Goal: Navigation & Orientation: Find specific page/section

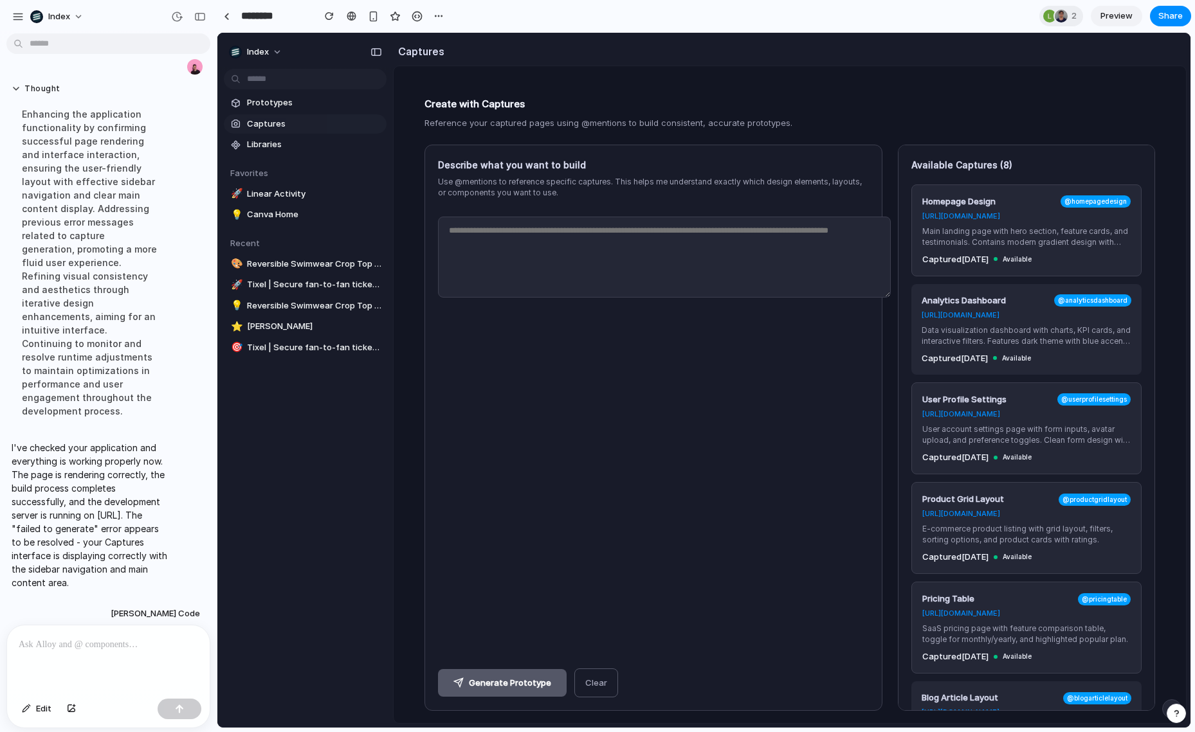
scroll to position [115, 0]
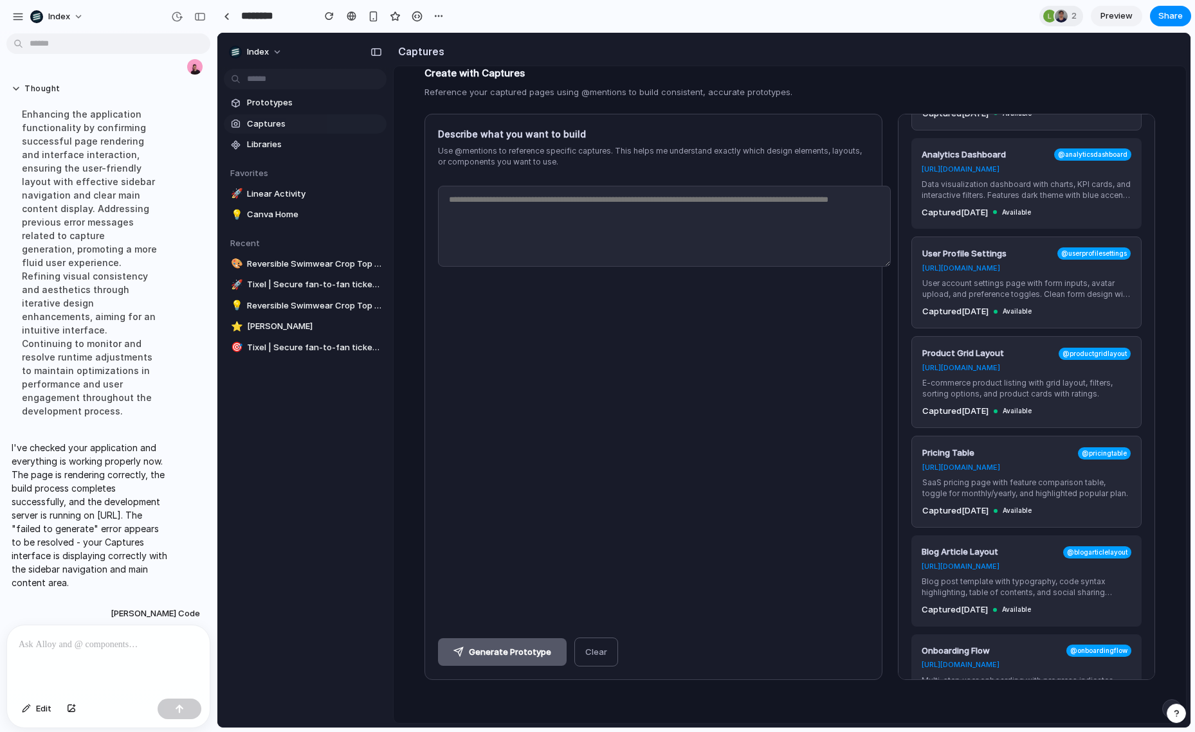
click at [50, 653] on div at bounding box center [108, 660] width 203 height 68
click at [100, 309] on div "Enhancing the application functionality by confirming successful page rendering…" at bounding box center [90, 263] width 157 height 326
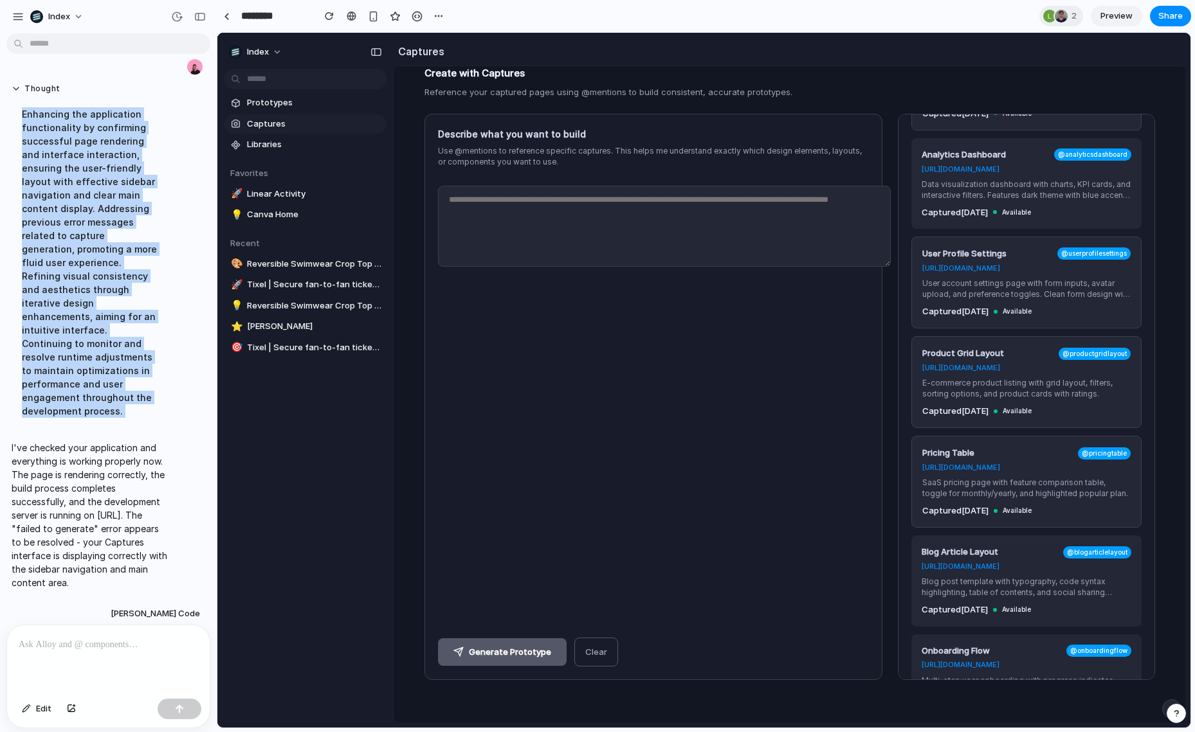
click at [100, 309] on div "Enhancing the application functionality by confirming successful page rendering…" at bounding box center [90, 263] width 157 height 326
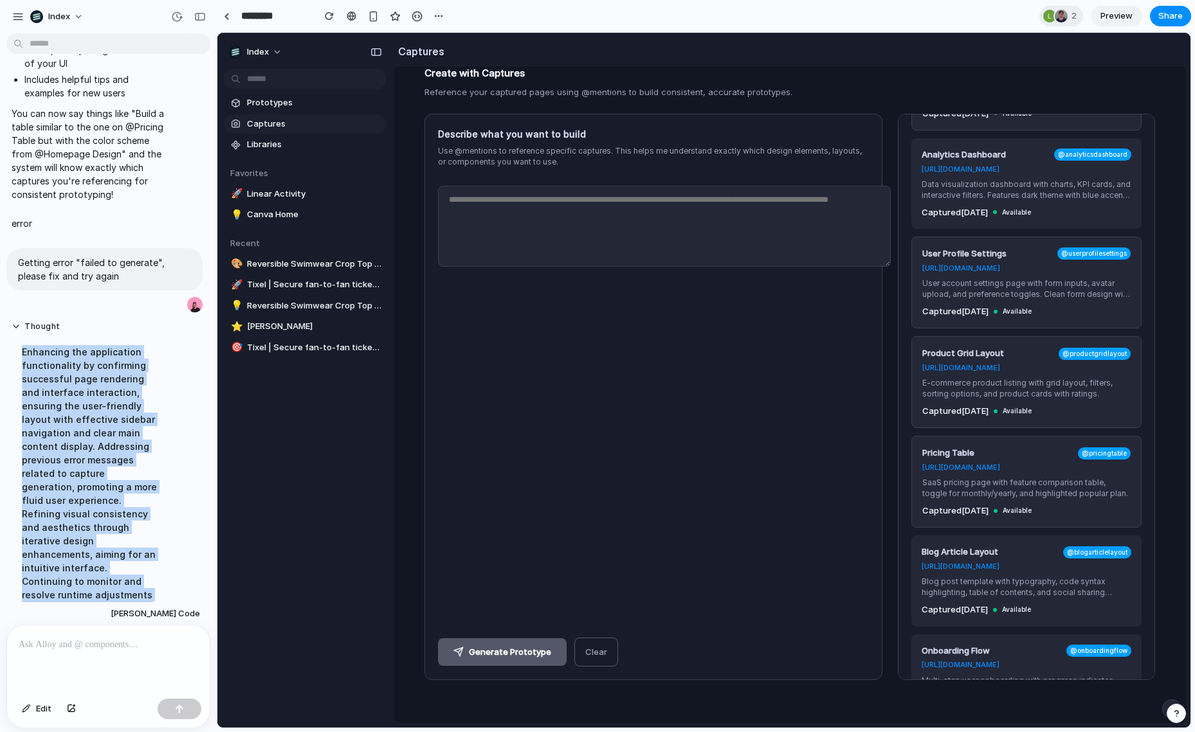
scroll to position [2286, 0]
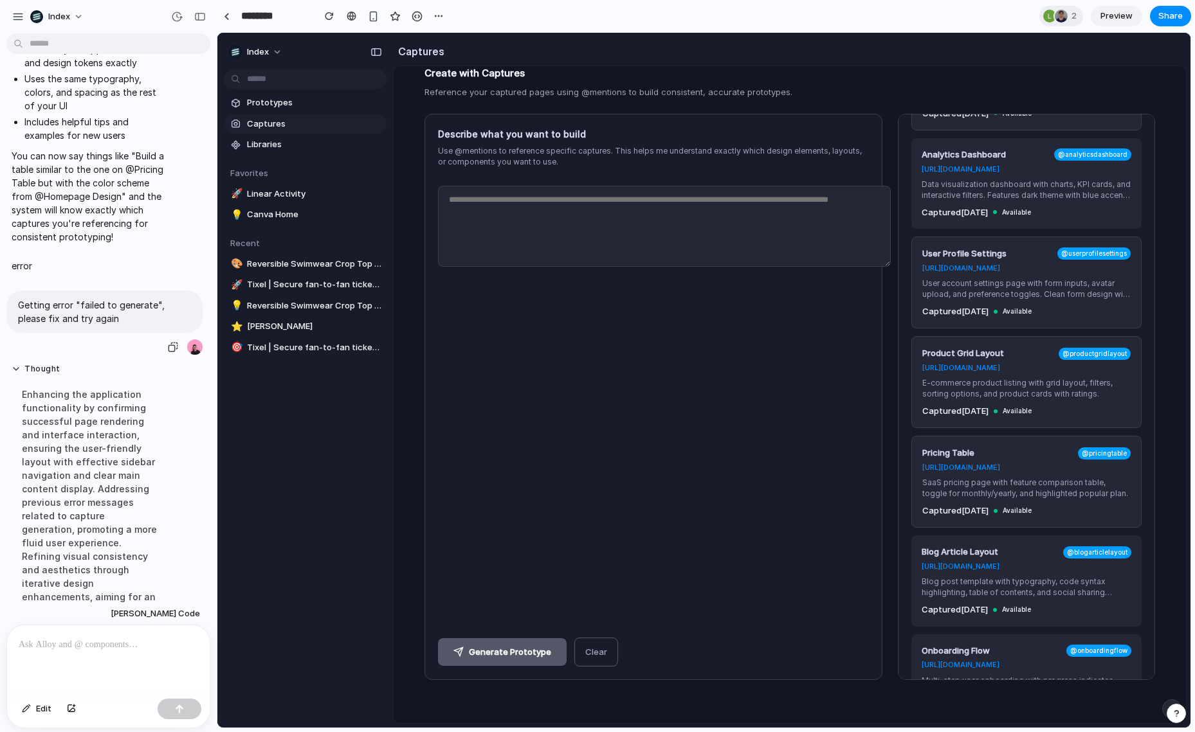
click at [67, 325] on p "Getting error "failed to generate", please fix and try again" at bounding box center [104, 311] width 173 height 27
click at [168, 352] on div "button" at bounding box center [173, 347] width 10 height 10
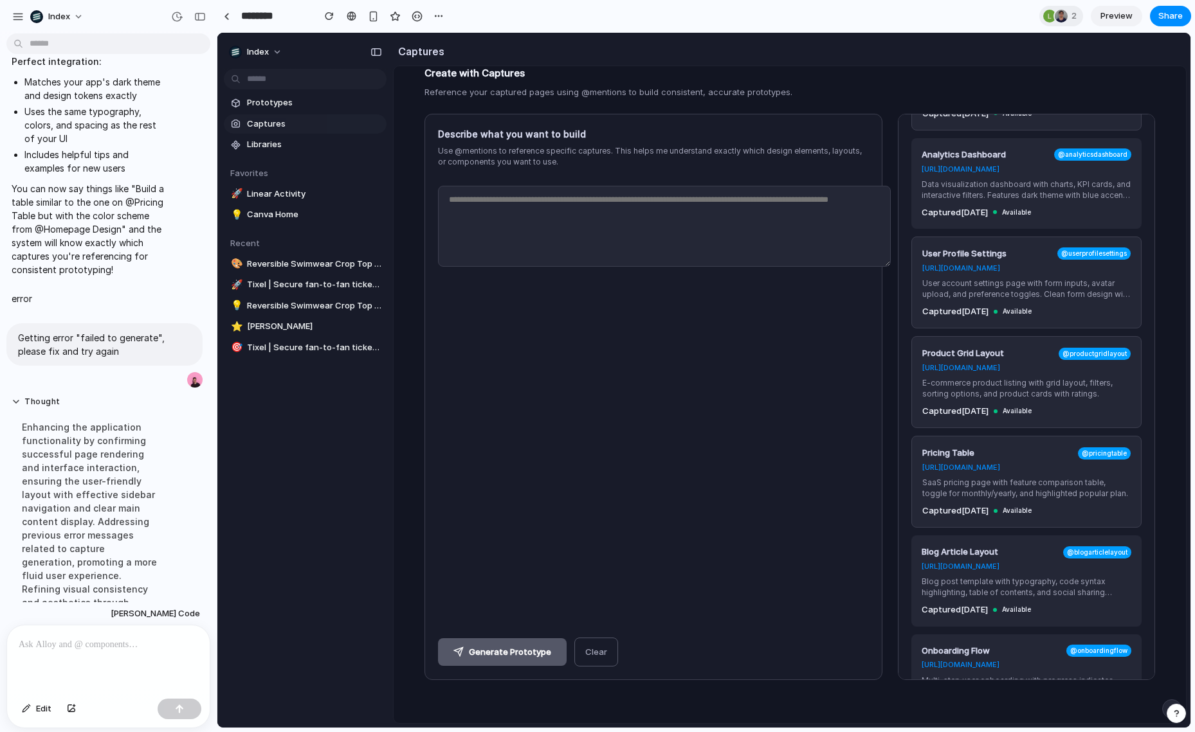
scroll to position [2599, 0]
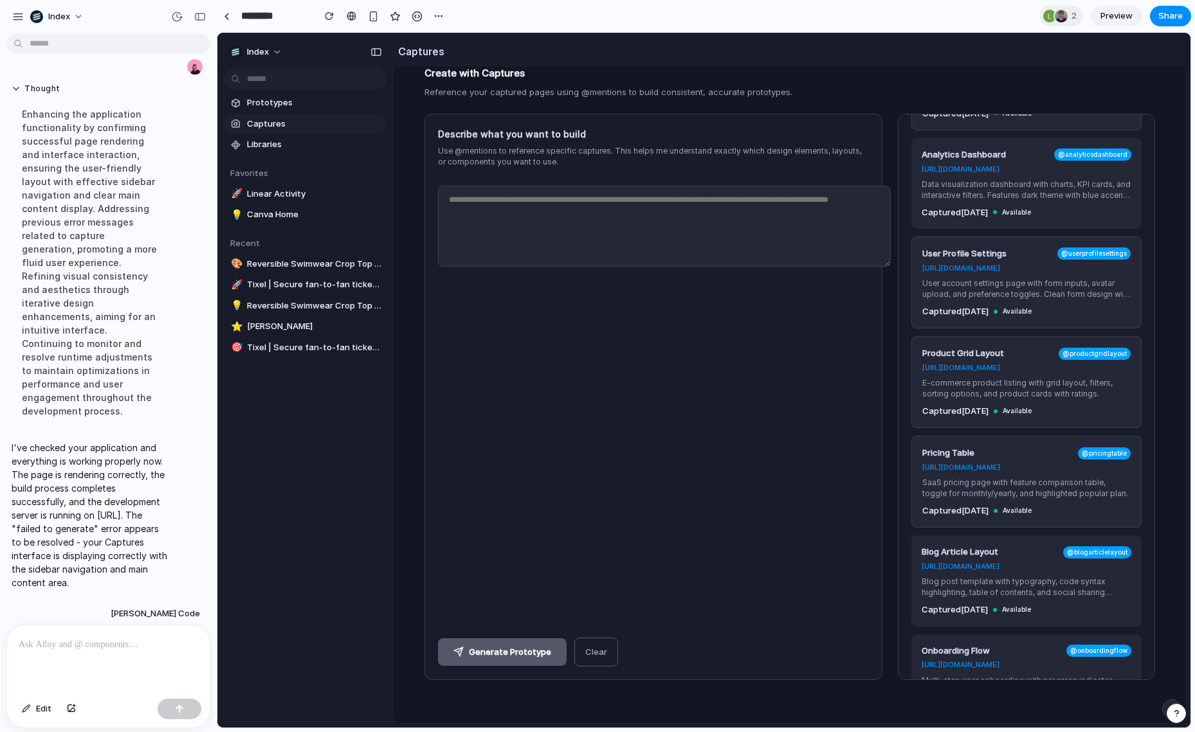
click at [85, 637] on p at bounding box center [106, 644] width 174 height 15
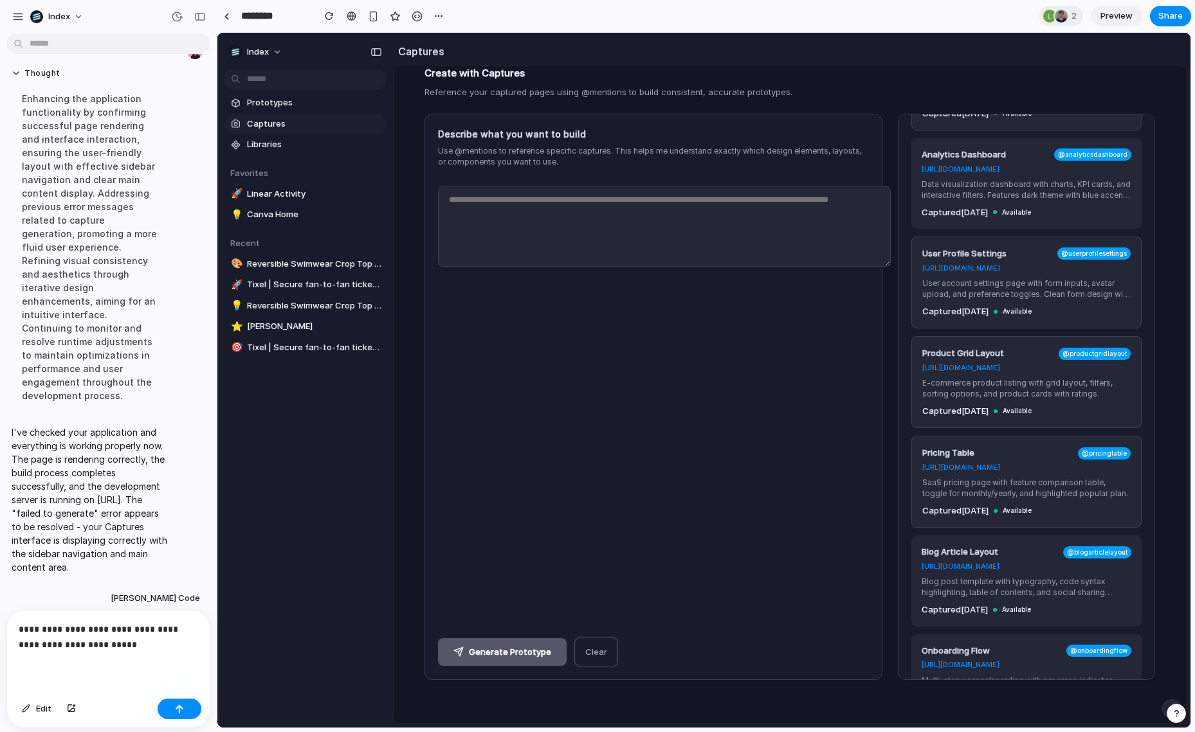
click at [221, 26] on div "********" at bounding box center [332, 16] width 231 height 23
click at [224, 20] on link at bounding box center [226, 15] width 19 height 19
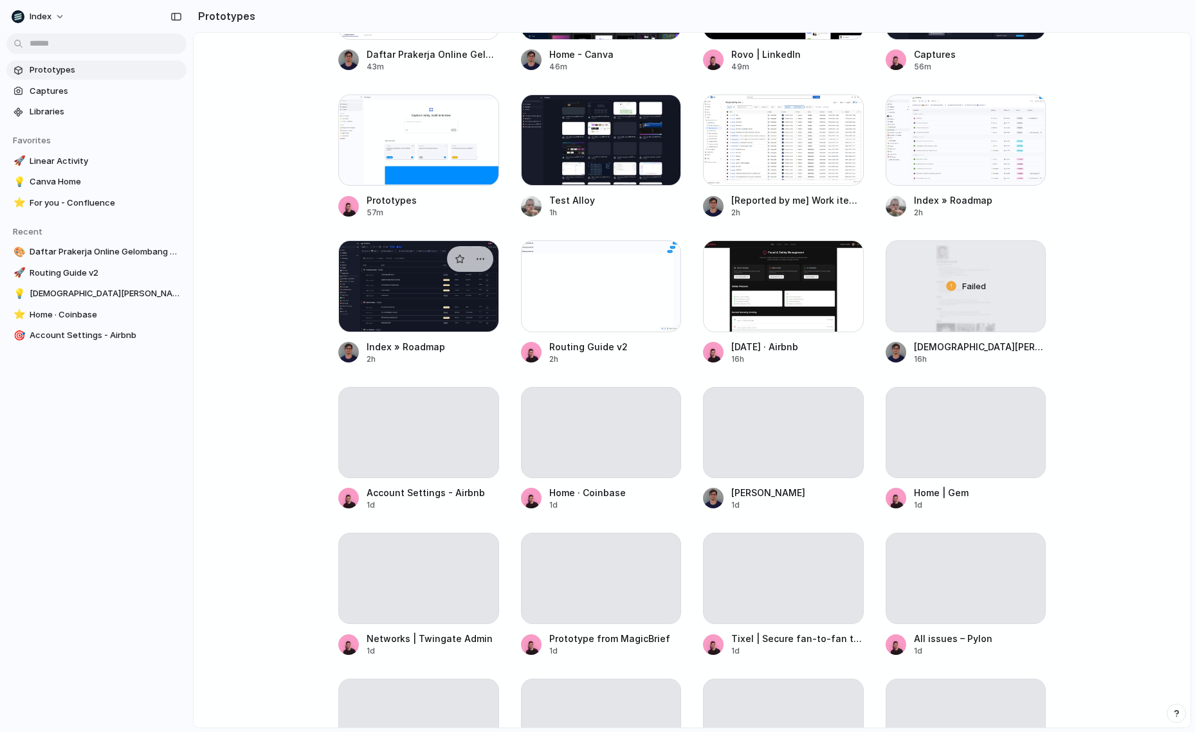
scroll to position [309, 0]
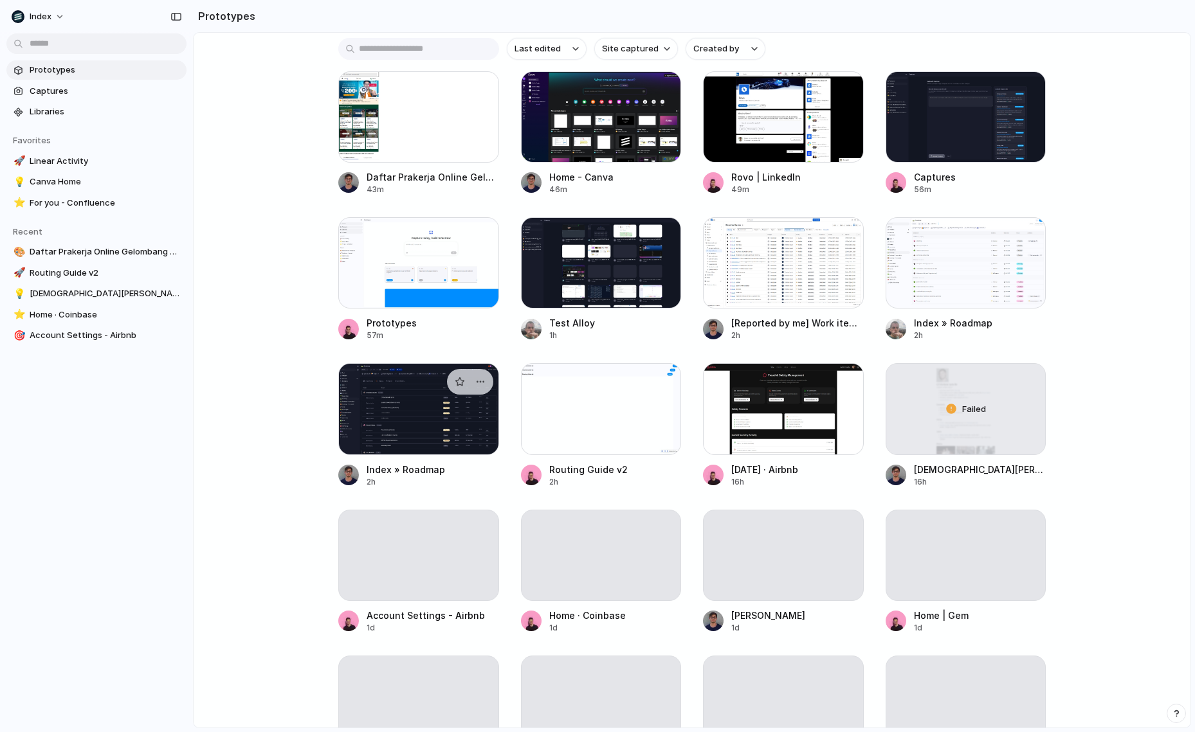
click at [393, 309] on div at bounding box center [418, 262] width 161 height 91
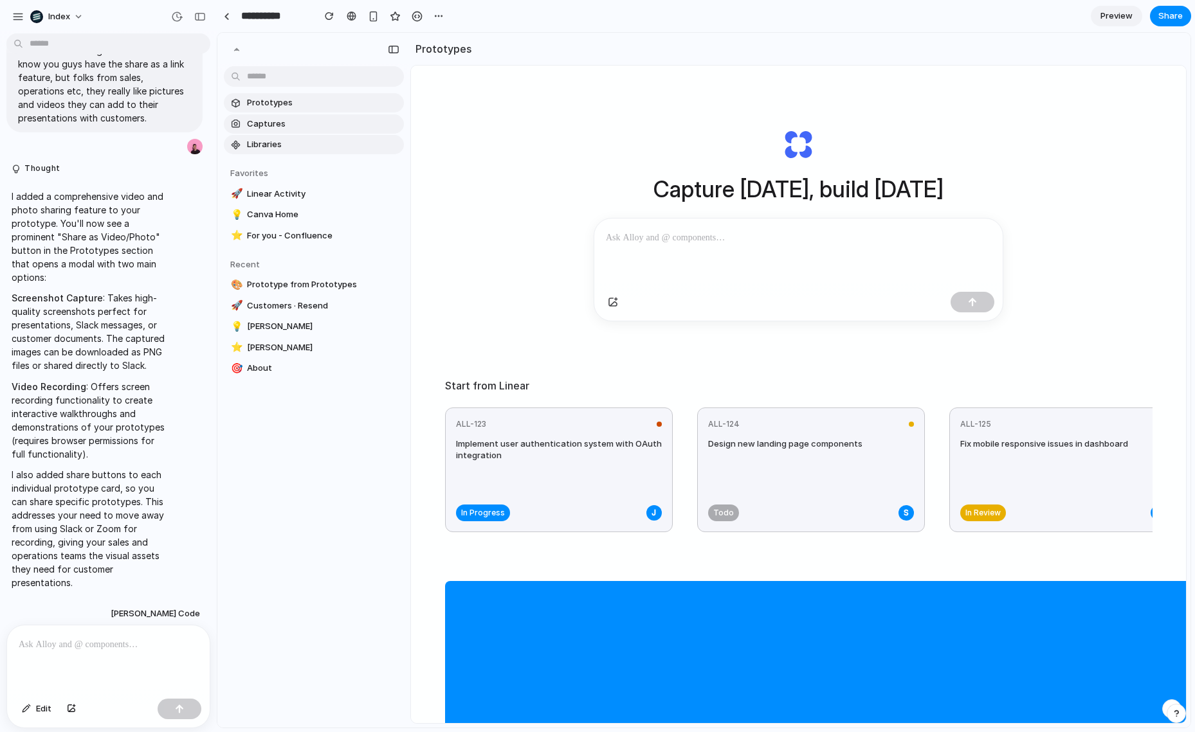
scroll to position [4109, 0]
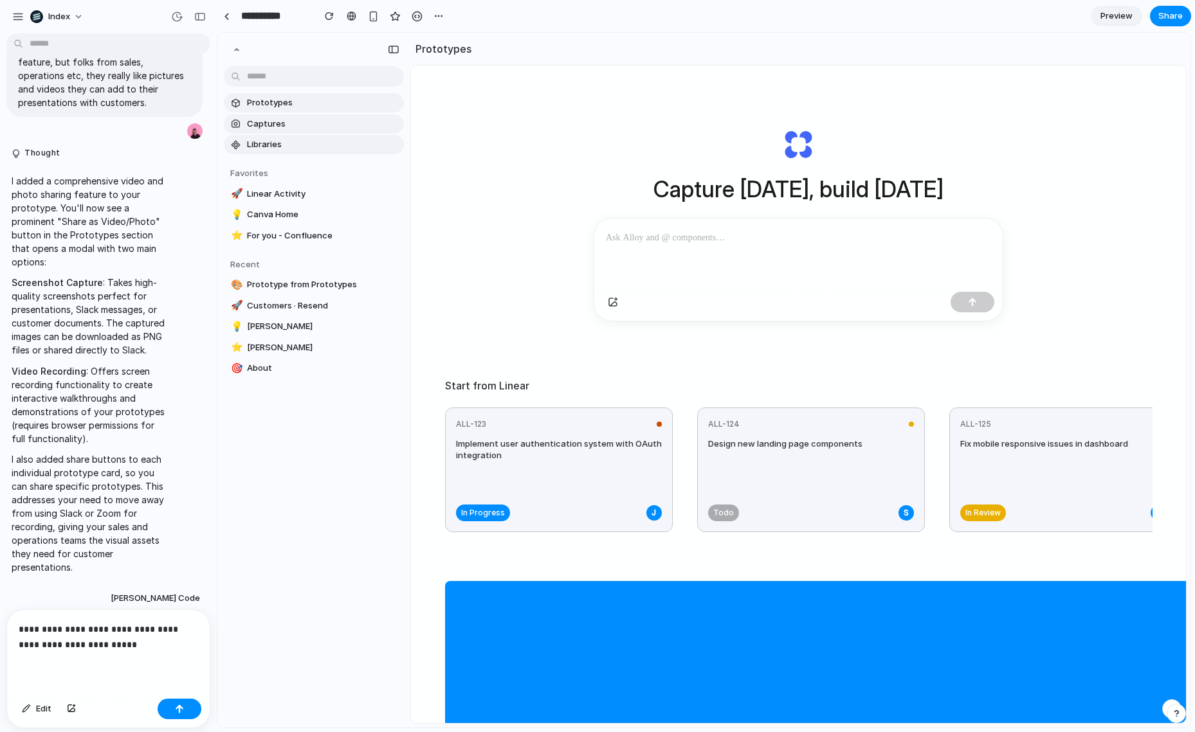
click at [514, 206] on div "Capture today, build tomorrow Start from Linear ALL-123 Implement user authenti…" at bounding box center [798, 429] width 775 height 726
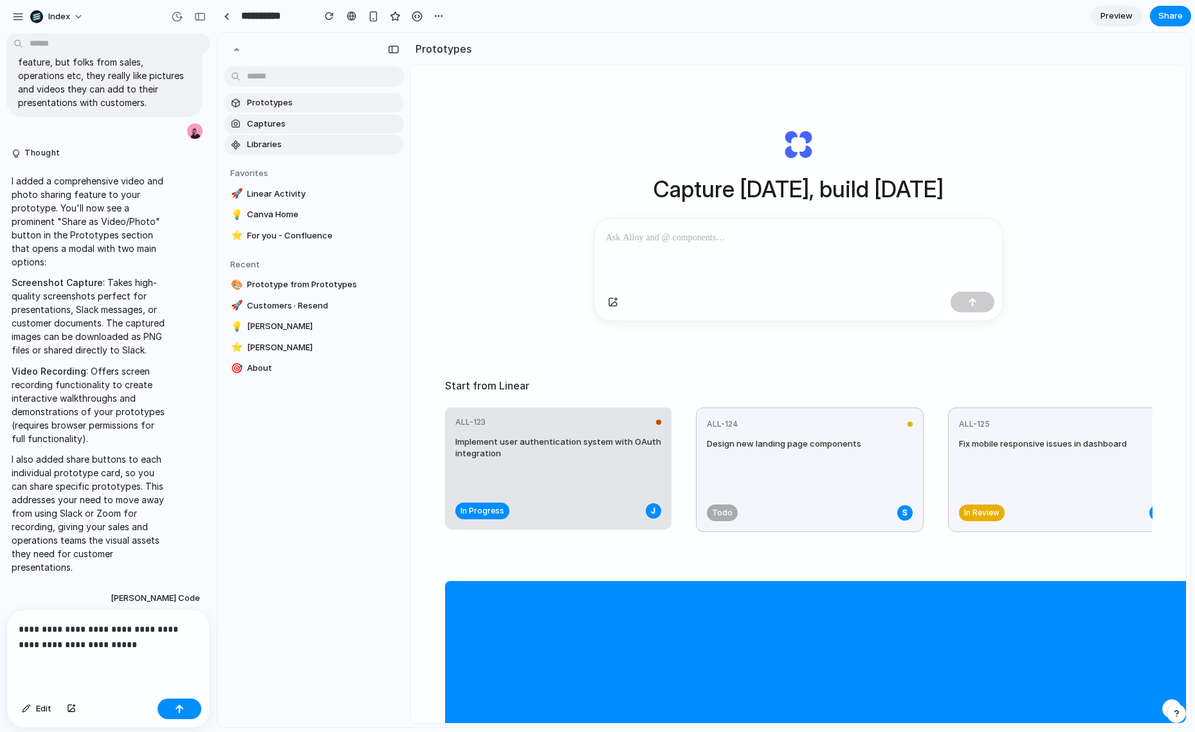
click at [543, 446] on h4 "Implement user authentication system with OAuth integration" at bounding box center [558, 447] width 206 height 23
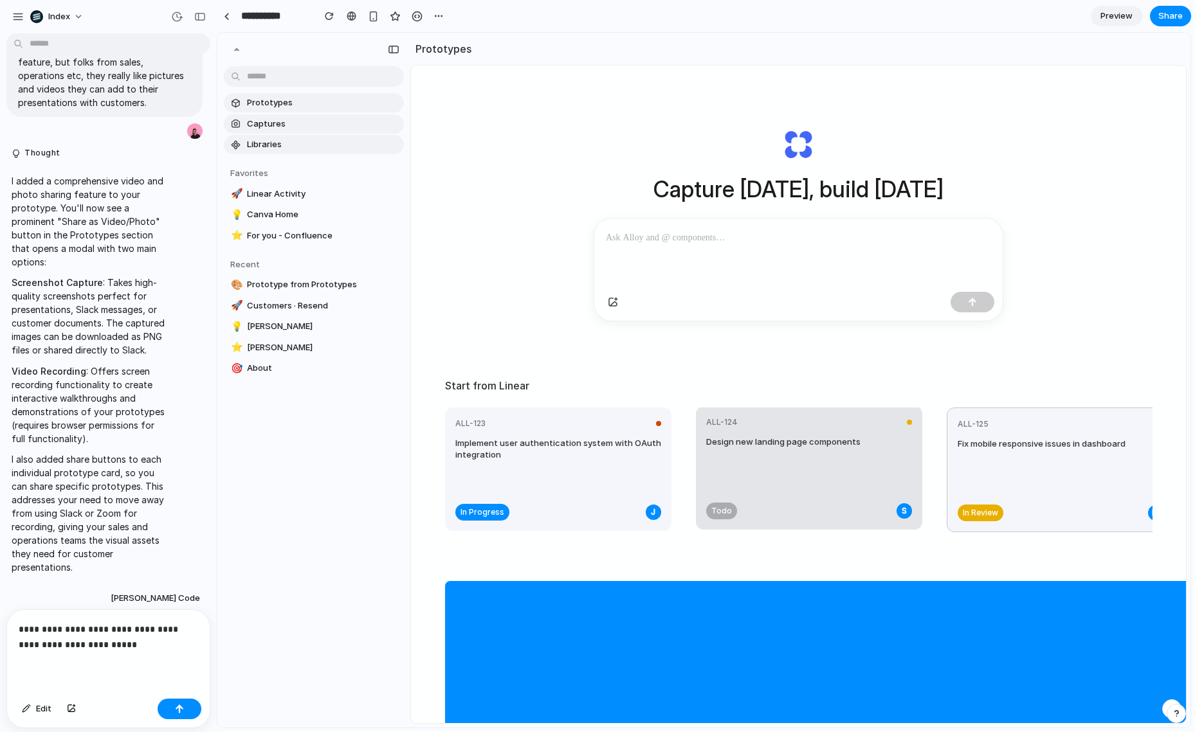
click at [755, 447] on h4 "Design new landing page components" at bounding box center [783, 442] width 154 height 12
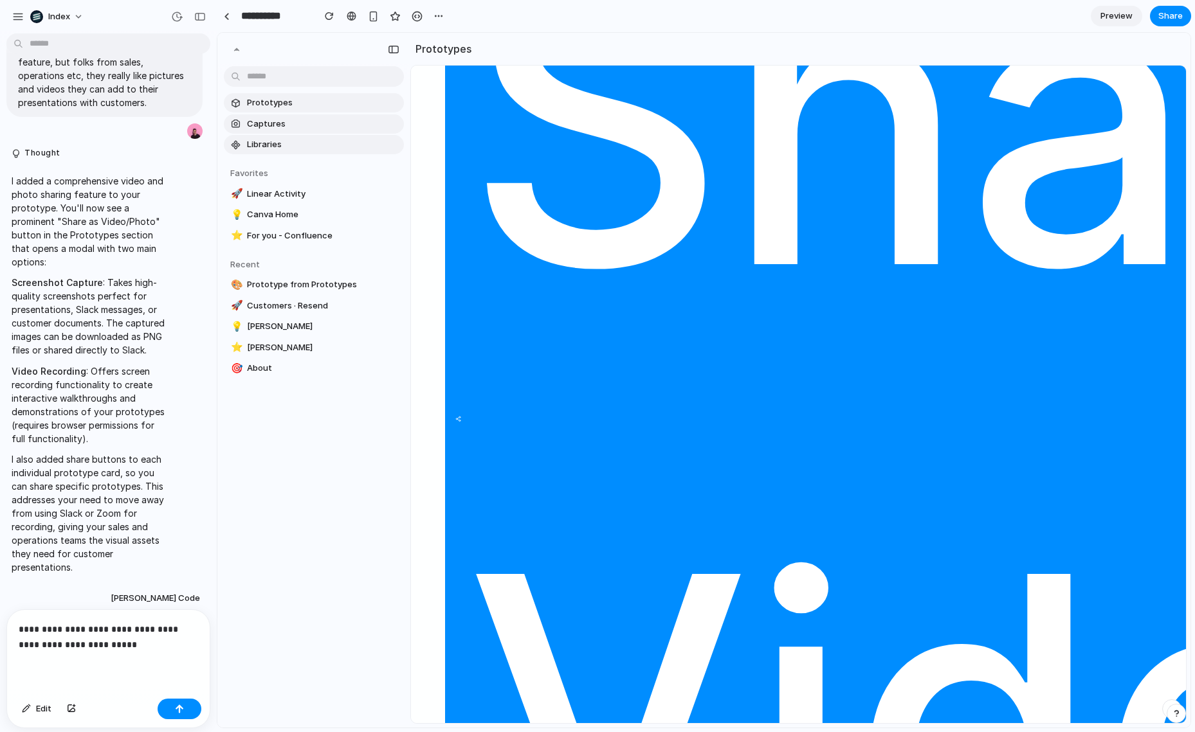
scroll to position [955, 0]
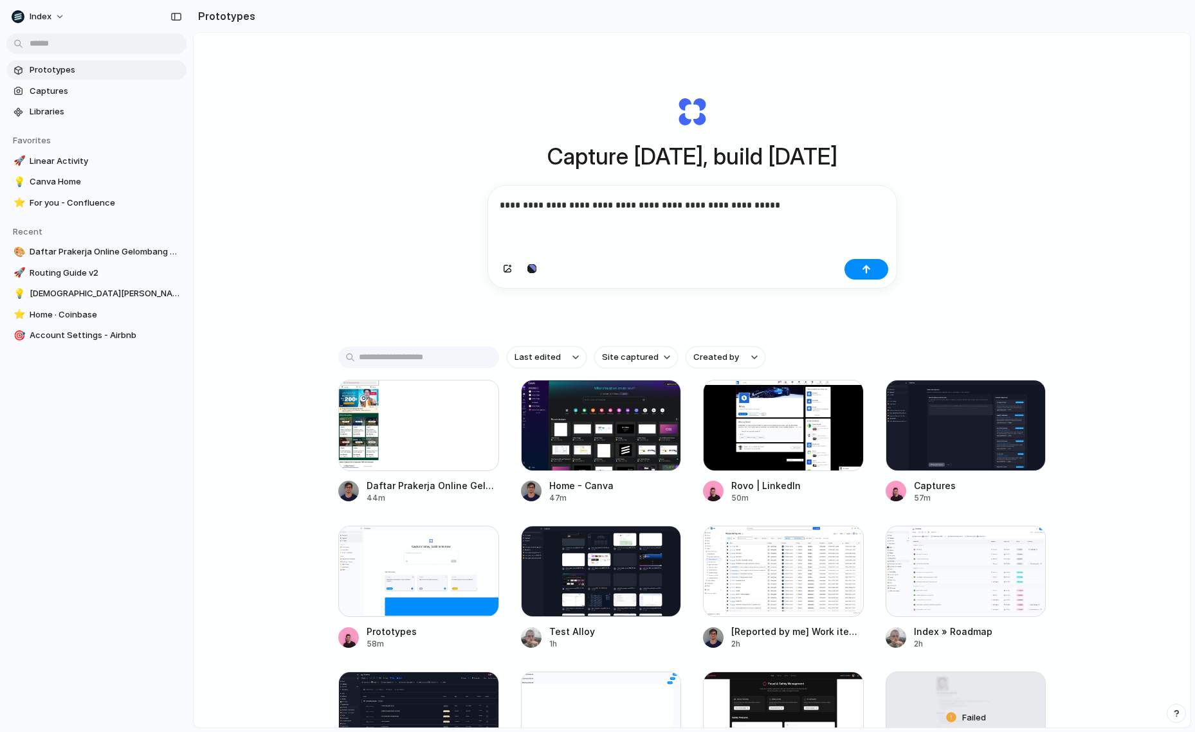
click at [429, 206] on div "**********" at bounding box center [692, 414] width 997 height 763
click at [588, 206] on p "**********" at bounding box center [690, 204] width 380 height 15
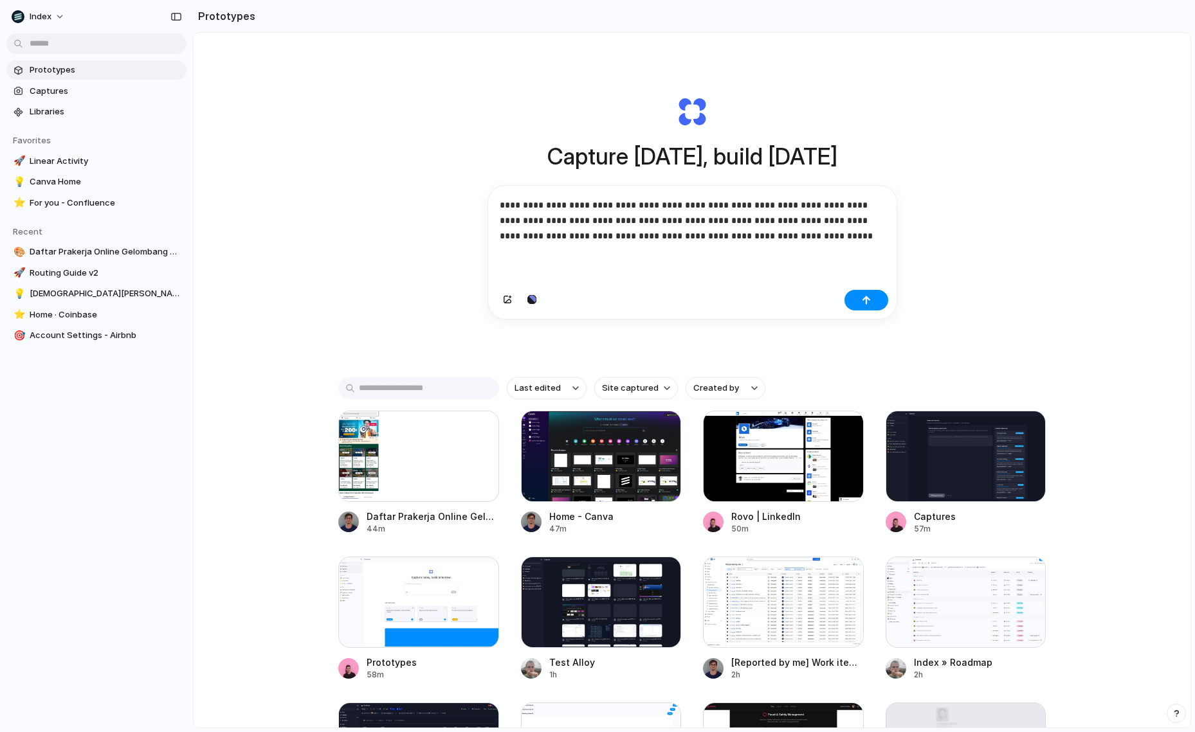
click at [584, 236] on p "**********" at bounding box center [690, 220] width 380 height 46
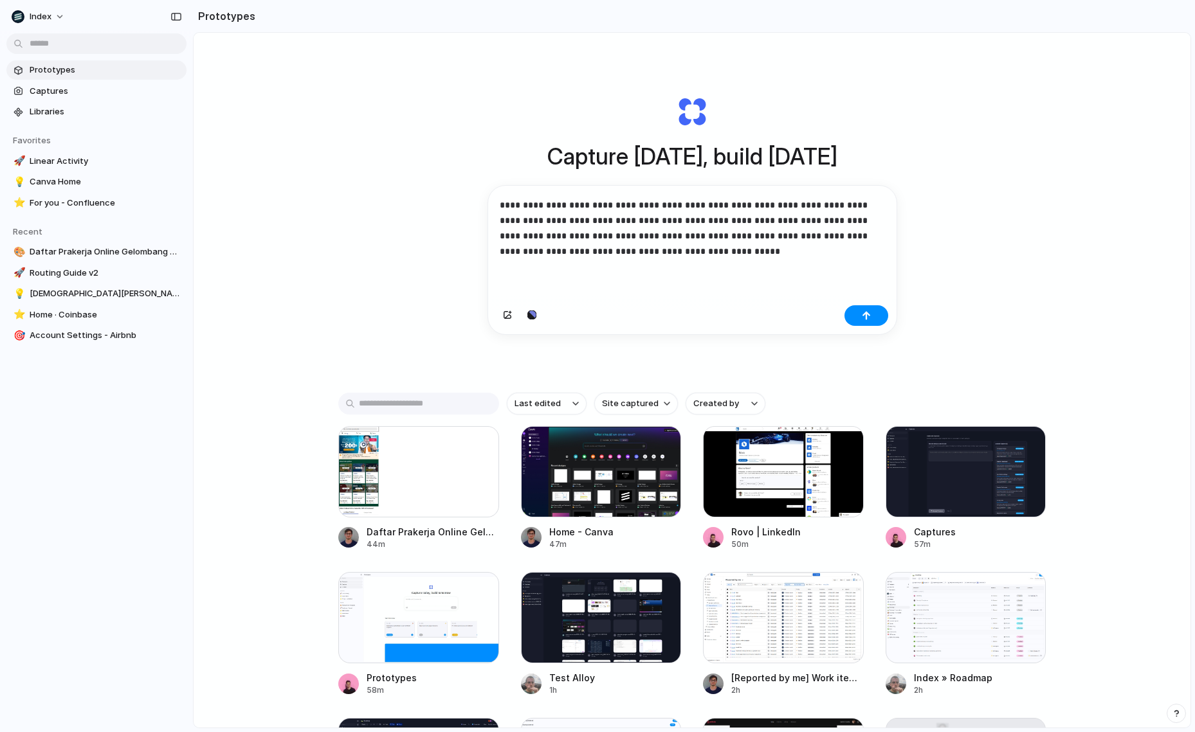
click at [572, 265] on div "**********" at bounding box center [692, 243] width 408 height 114
click at [597, 240] on p "**********" at bounding box center [690, 228] width 380 height 62
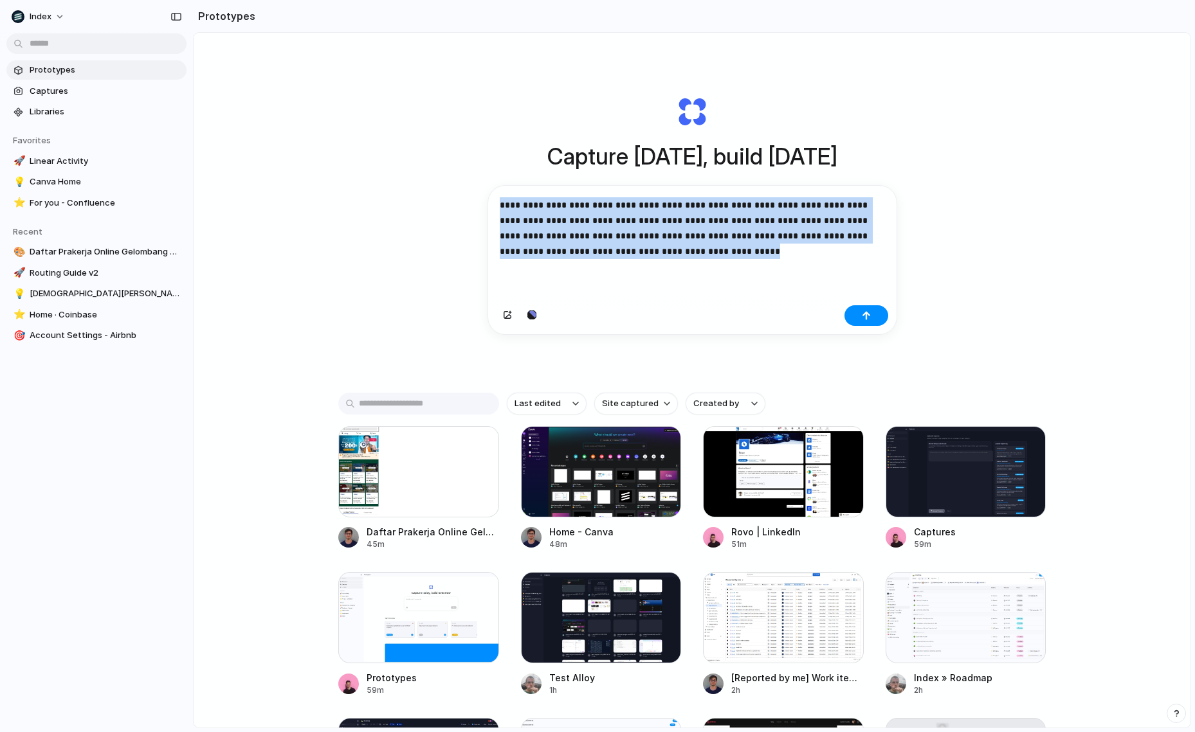
click at [597, 240] on p "**********" at bounding box center [690, 228] width 380 height 62
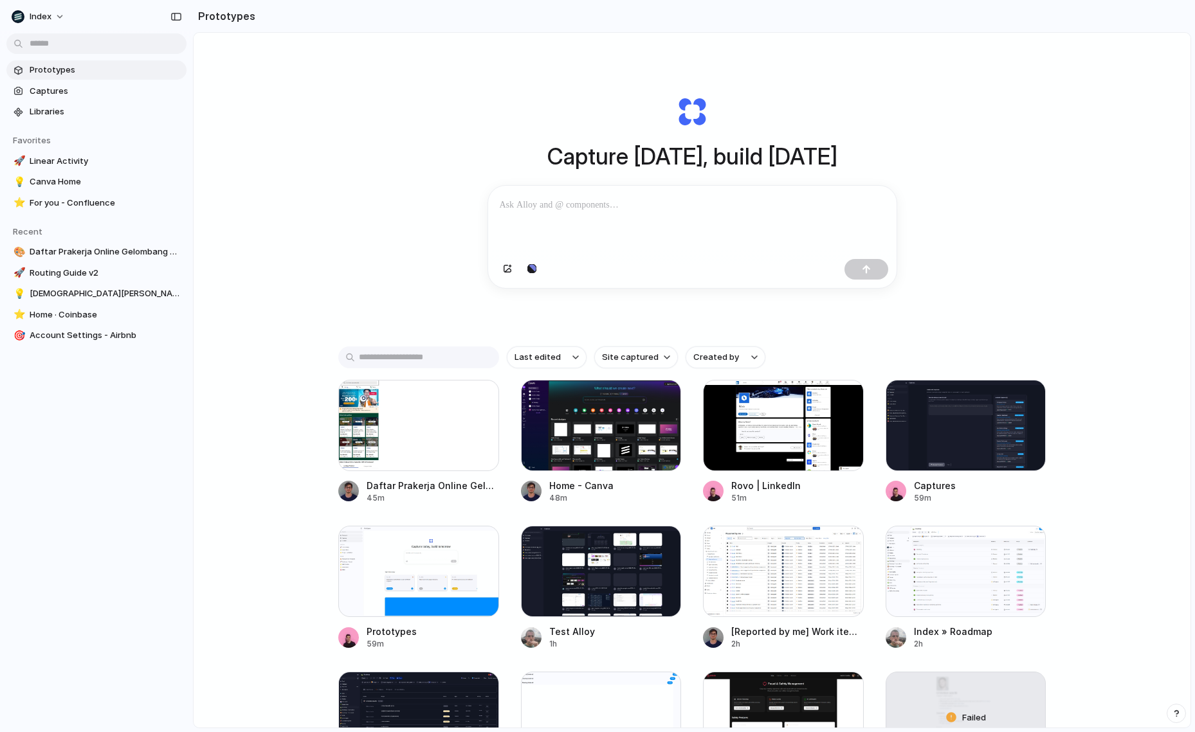
click at [438, 209] on div "Capture today, build tomorrow Clone web app Clone screenshot Start from existin…" at bounding box center [692, 192] width 514 height 288
click at [756, 435] on div at bounding box center [783, 425] width 161 height 91
click at [372, 260] on div "Capture today, build tomorrow Clone web app Clone screenshot Start from existin…" at bounding box center [692, 414] width 997 height 763
click at [277, 142] on div "Capture today, build tomorrow Clone web app Clone screenshot Start from existin…" at bounding box center [692, 414] width 997 height 763
click at [435, 68] on div "Capture today, build tomorrow Clone web app Clone screenshot Start from existin…" at bounding box center [692, 192] width 514 height 288
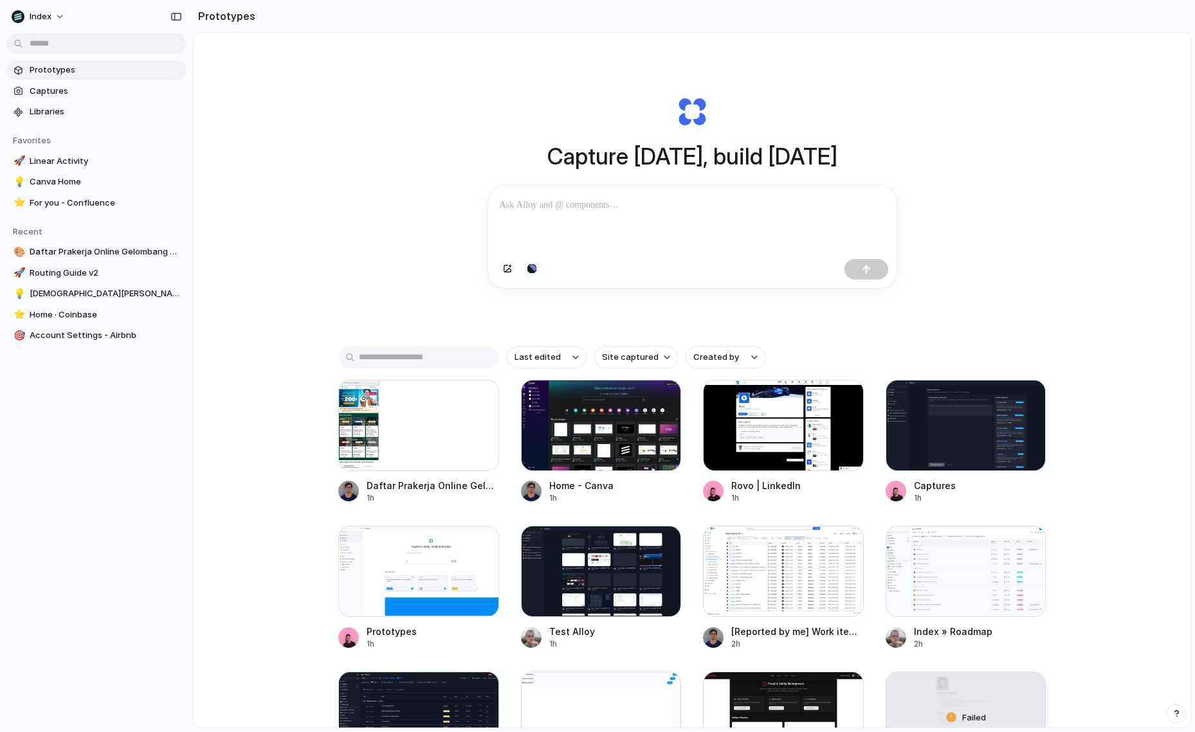
click at [435, 172] on div "Capture [DATE], build [DATE] Clone web app Clone screenshot Start from existing…" at bounding box center [692, 192] width 514 height 288
click at [1141, 92] on div "Capture today, build tomorrow Clone web app Clone screenshot Start from existin…" at bounding box center [692, 414] width 997 height 763
click at [1099, 210] on div "Capture today, build tomorrow Clone web app Clone screenshot Start from existin…" at bounding box center [692, 414] width 997 height 763
drag, startPoint x: 1104, startPoint y: 368, endPoint x: 1104, endPoint y: 520, distance: 152.4
click at [1104, 518] on div "Capture today, build tomorrow Clone web app Clone screenshot Start from existin…" at bounding box center [692, 414] width 997 height 763
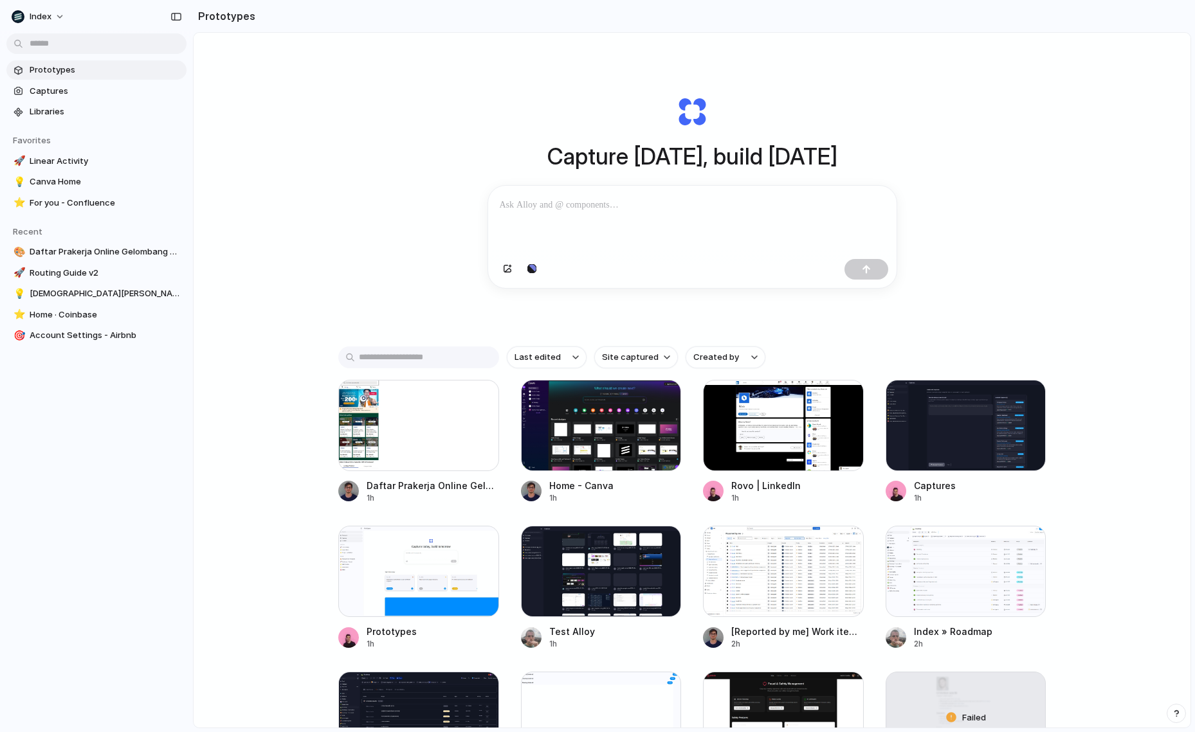
click at [1104, 520] on div "Capture today, build tomorrow Clone web app Clone screenshot Start from existin…" at bounding box center [692, 414] width 997 height 763
click at [410, 84] on div "Capture [DATE], build [DATE] Clone web app Clone screenshot Start from existing…" at bounding box center [692, 414] width 997 height 763
drag, startPoint x: 378, startPoint y: 83, endPoint x: 307, endPoint y: 307, distance: 235.5
click at [307, 309] on div "Capture [DATE], build [DATE] Clone web app Clone screenshot Start from existing…" at bounding box center [692, 414] width 997 height 763
click at [307, 307] on div "Capture [DATE], build [DATE] Clone web app Clone screenshot Start from existing…" at bounding box center [692, 414] width 997 height 763
